Goal: Information Seeking & Learning: Compare options

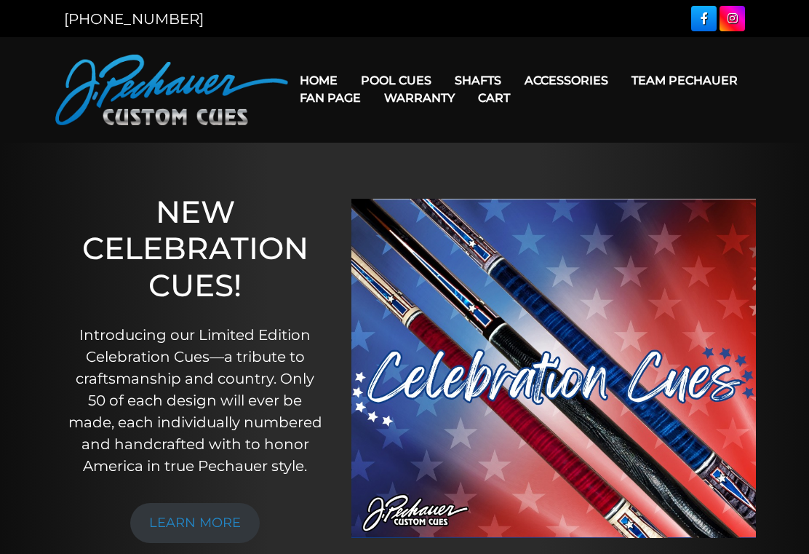
click at [423, 106] on link "Celebration Cue" at bounding box center [440, 101] width 179 height 20
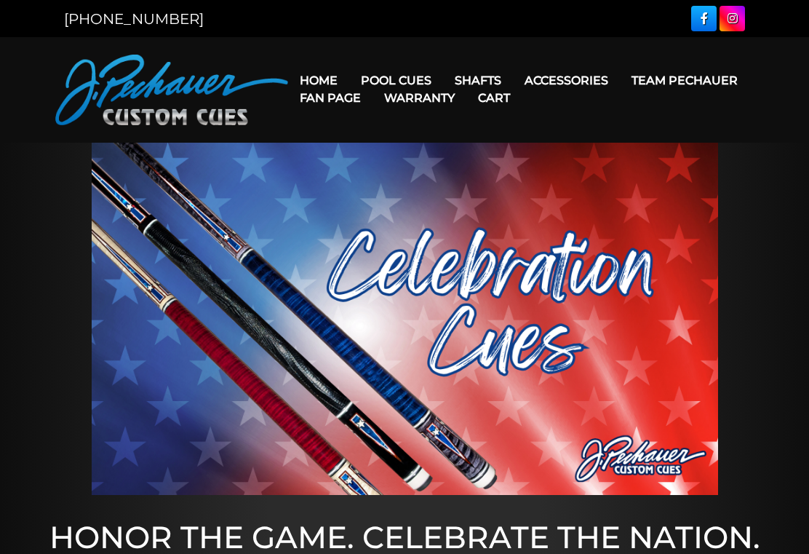
click at [620, 81] on link "Team Pechauer" at bounding box center [684, 80] width 129 height 37
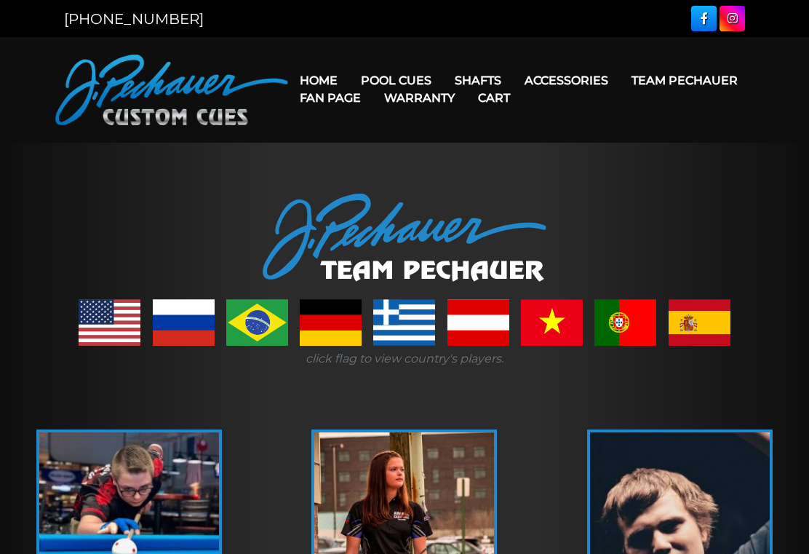
click at [451, 132] on link "JP Series (T) – NEW" at bounding box center [440, 121] width 179 height 20
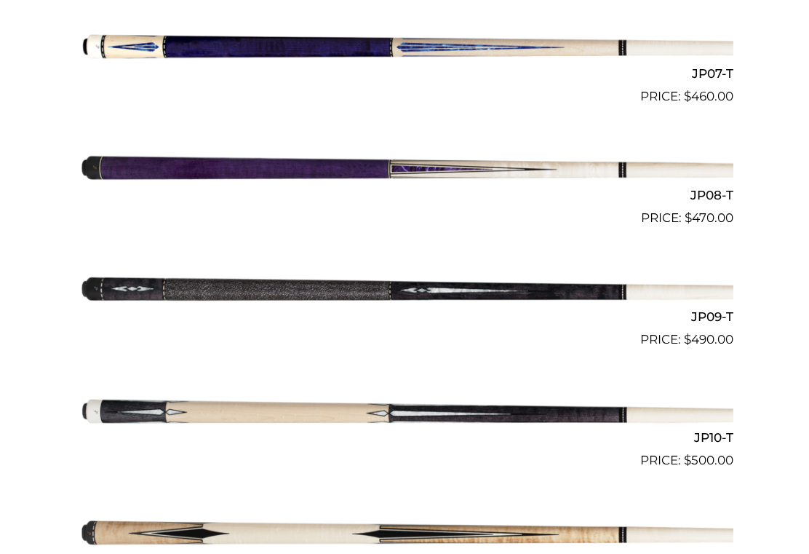
scroll to position [1208, 0]
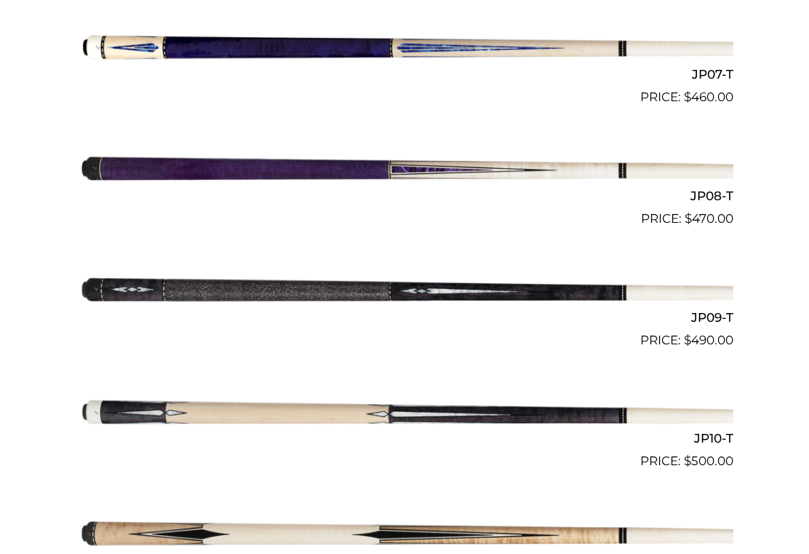
click at [422, 408] on img at bounding box center [405, 410] width 658 height 109
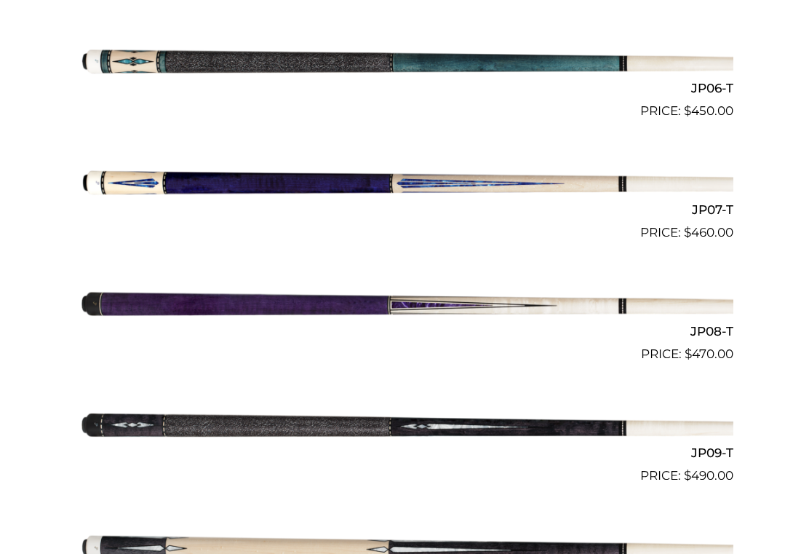
scroll to position [1074, 0]
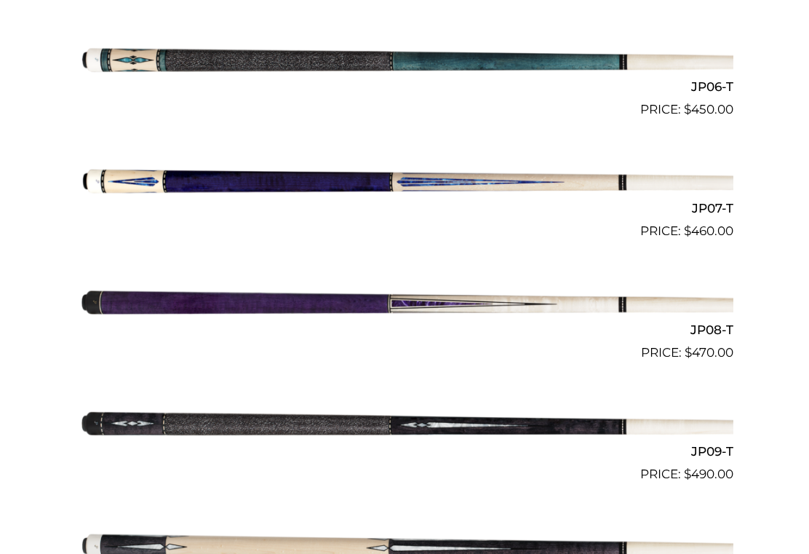
click at [439, 182] on img at bounding box center [405, 179] width 658 height 109
click at [335, 298] on img at bounding box center [405, 301] width 658 height 109
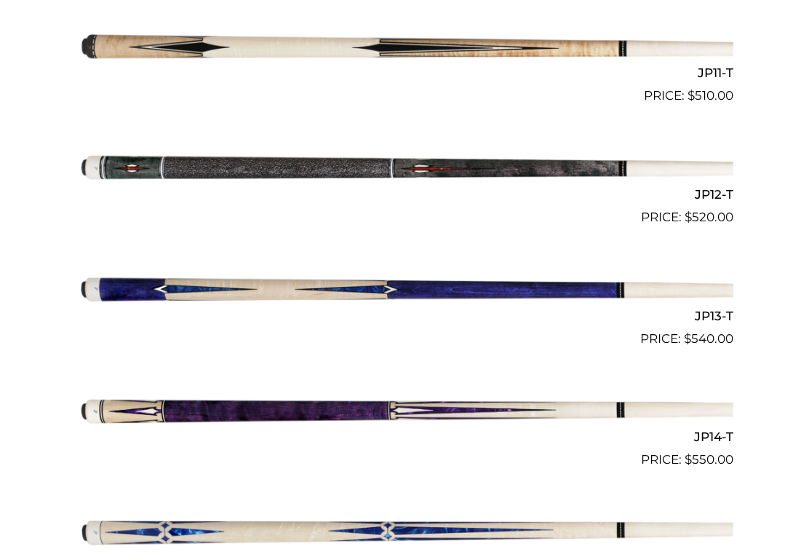
scroll to position [1696, 0]
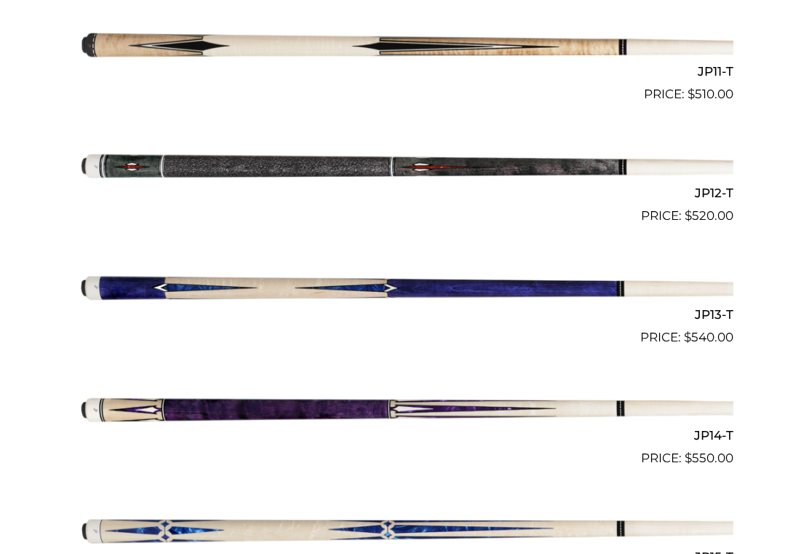
click at [368, 279] on img at bounding box center [405, 285] width 658 height 109
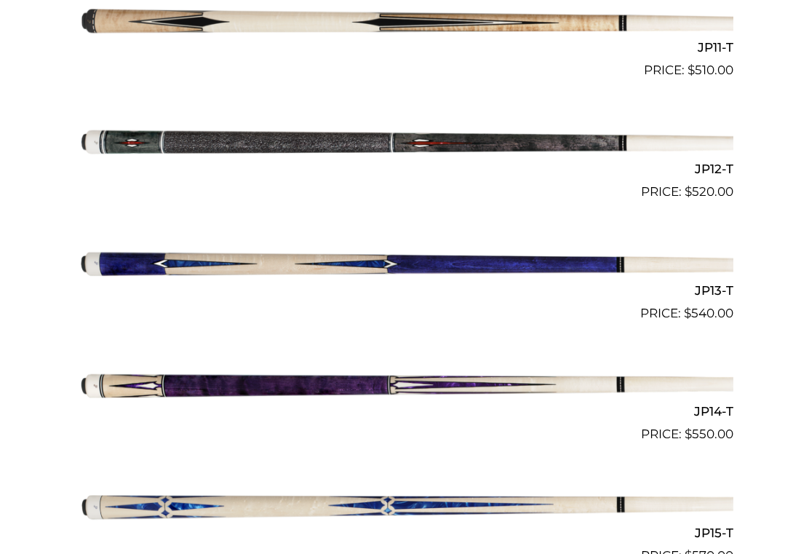
click at [346, 375] on img at bounding box center [405, 383] width 658 height 109
click at [468, 487] on img at bounding box center [405, 504] width 658 height 109
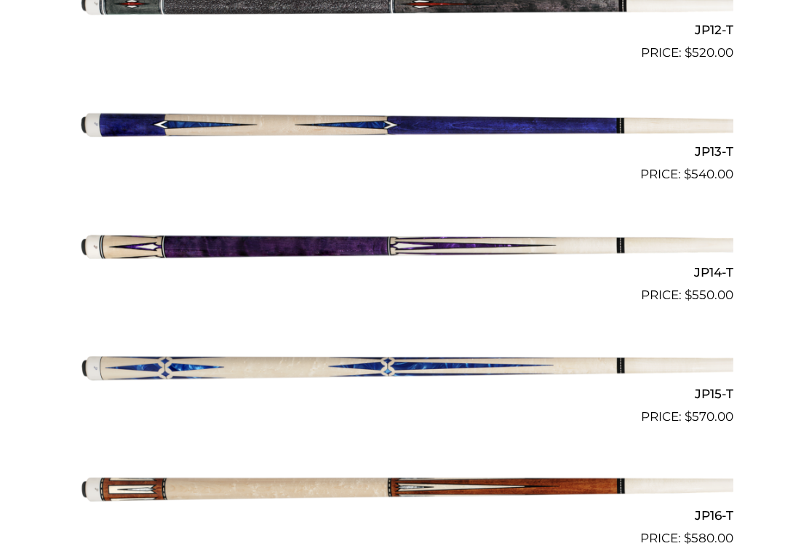
scroll to position [1861, 0]
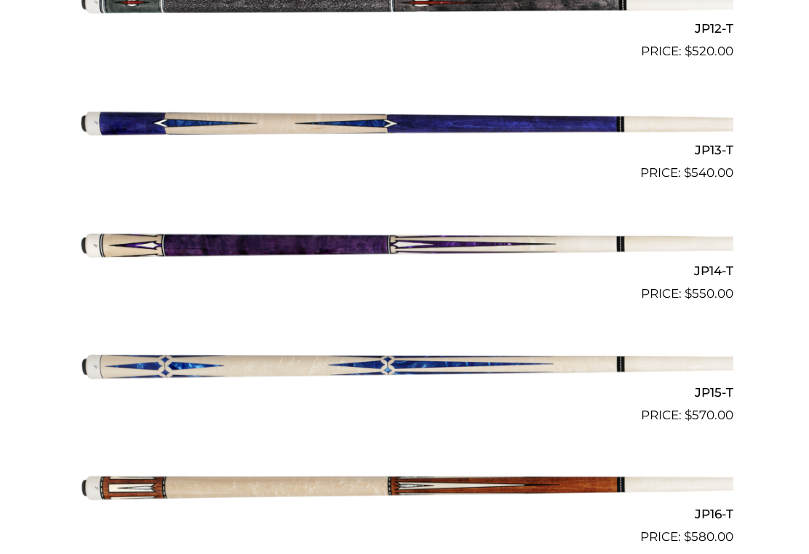
click at [414, 343] on img at bounding box center [405, 363] width 658 height 109
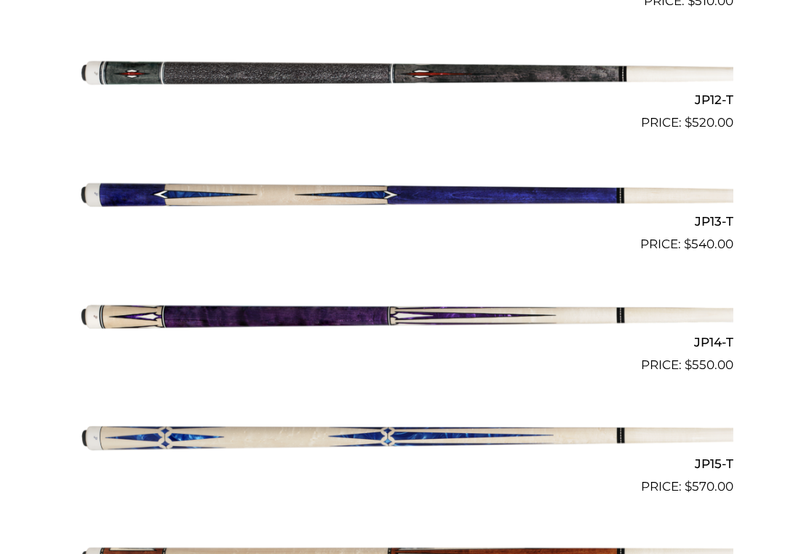
scroll to position [1789, 0]
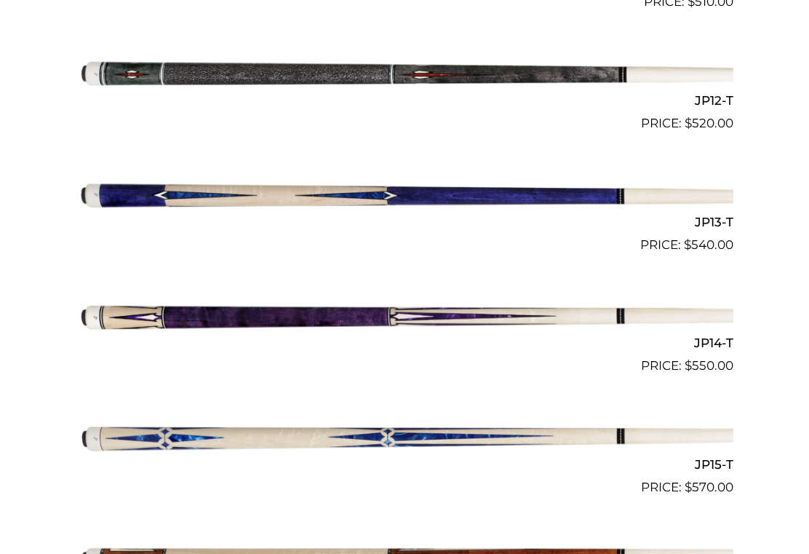
click at [339, 318] on img at bounding box center [405, 314] width 658 height 109
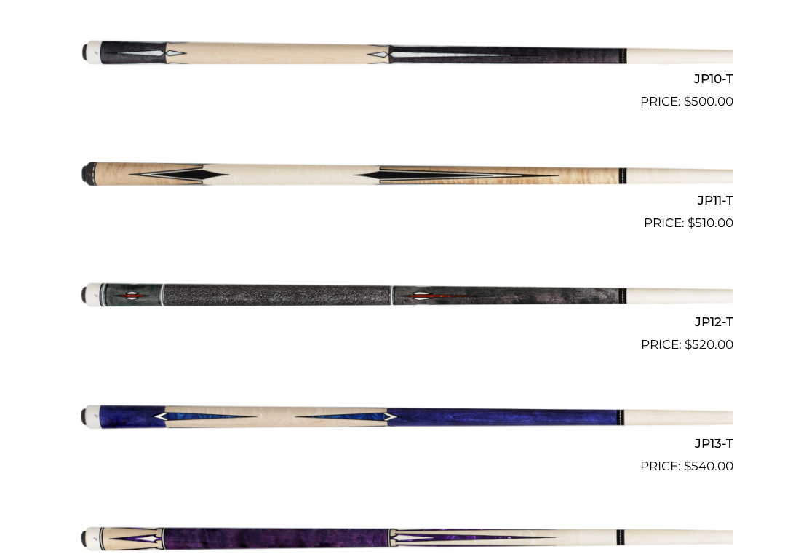
scroll to position [1568, 0]
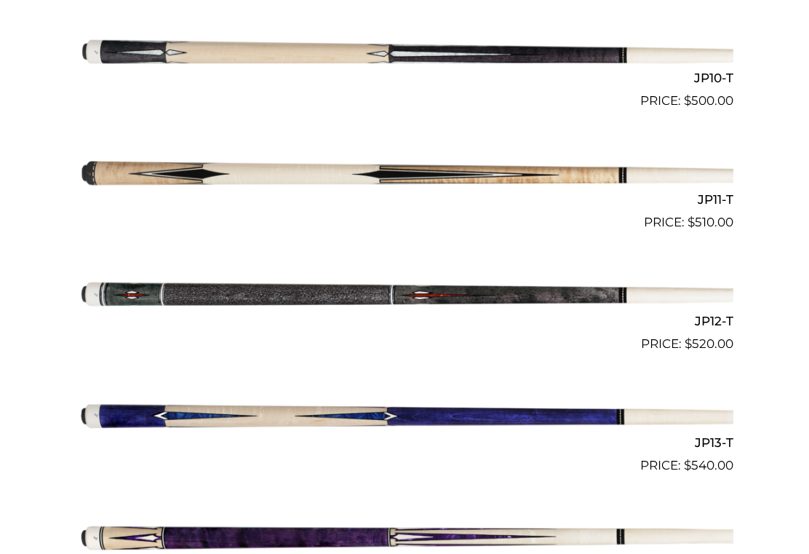
click at [399, 410] on img at bounding box center [405, 413] width 658 height 109
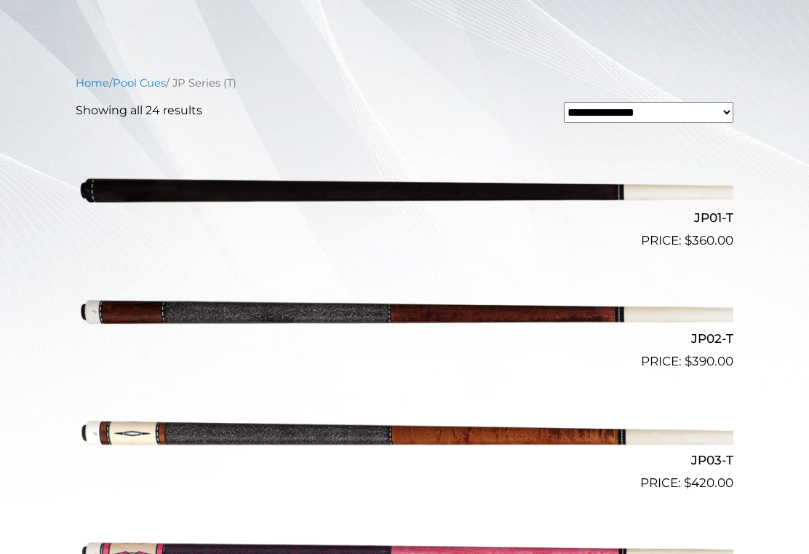
scroll to position [336, 0]
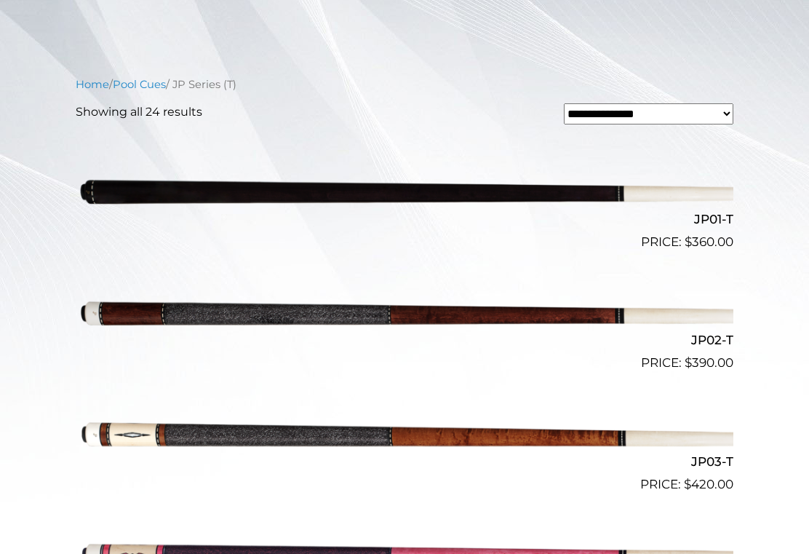
click at [375, 316] on img at bounding box center [405, 312] width 658 height 109
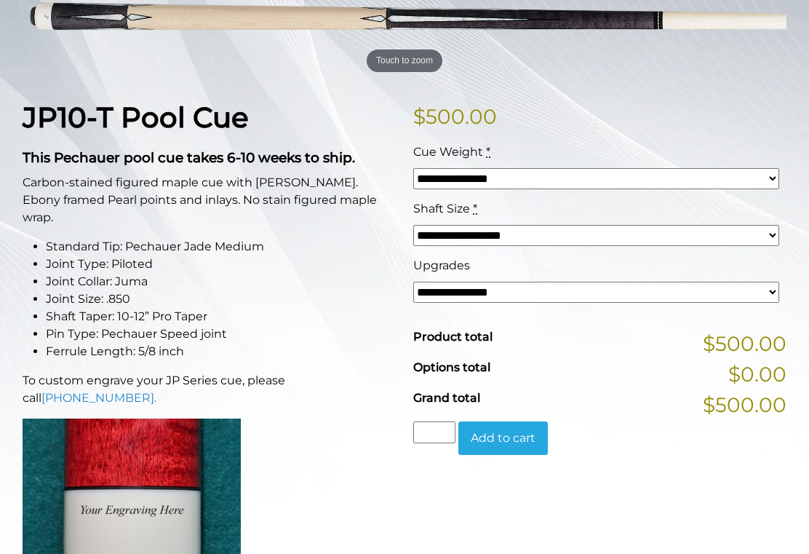
scroll to position [268, 0]
click at [759, 290] on select "**********" at bounding box center [596, 292] width 366 height 21
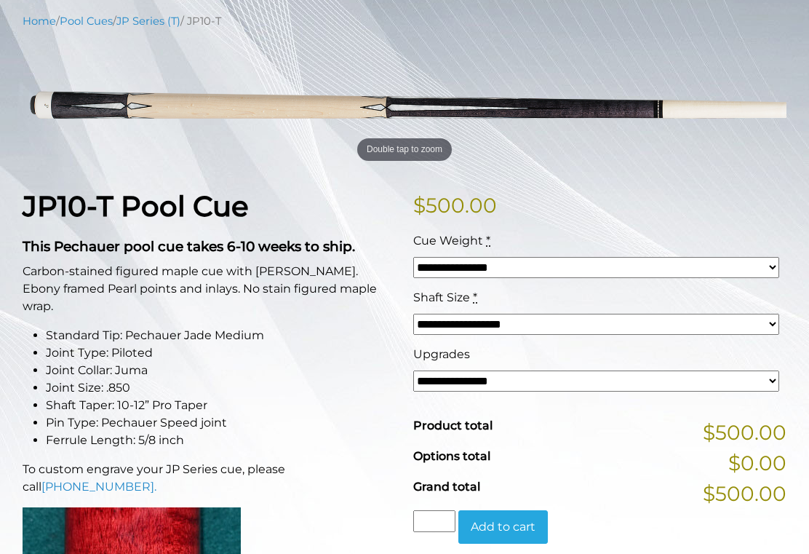
scroll to position [0, 0]
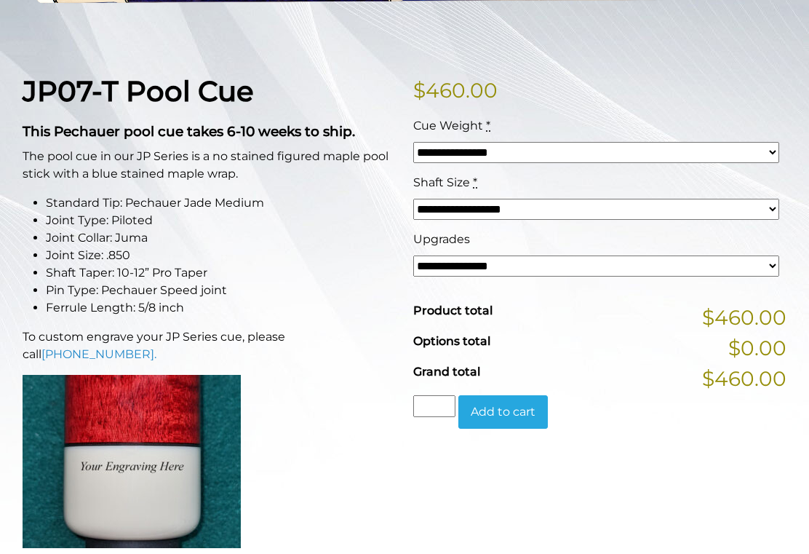
scroll to position [295, 0]
click at [681, 152] on select "**********" at bounding box center [596, 153] width 366 height 21
select select "*****"
click at [728, 267] on select "**********" at bounding box center [596, 265] width 366 height 21
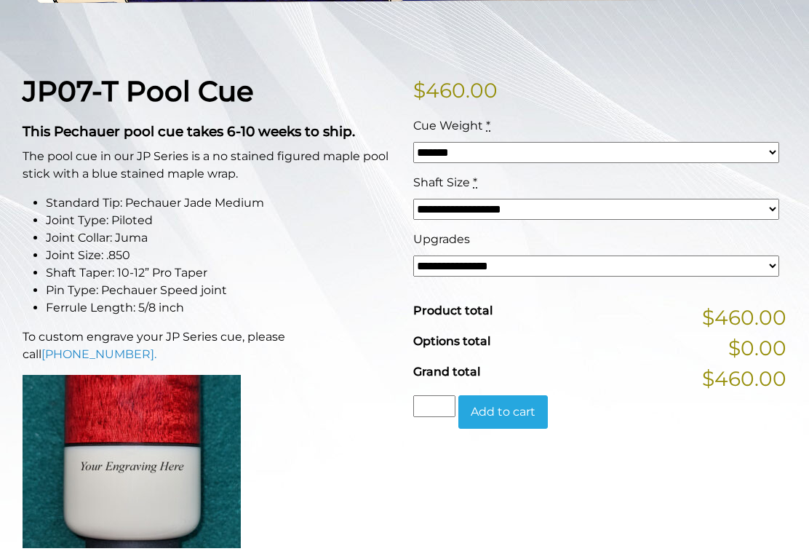
select select "*****"
click at [714, 268] on select "**********" at bounding box center [596, 265] width 366 height 21
click at [740, 212] on select "**********" at bounding box center [596, 209] width 366 height 21
select select
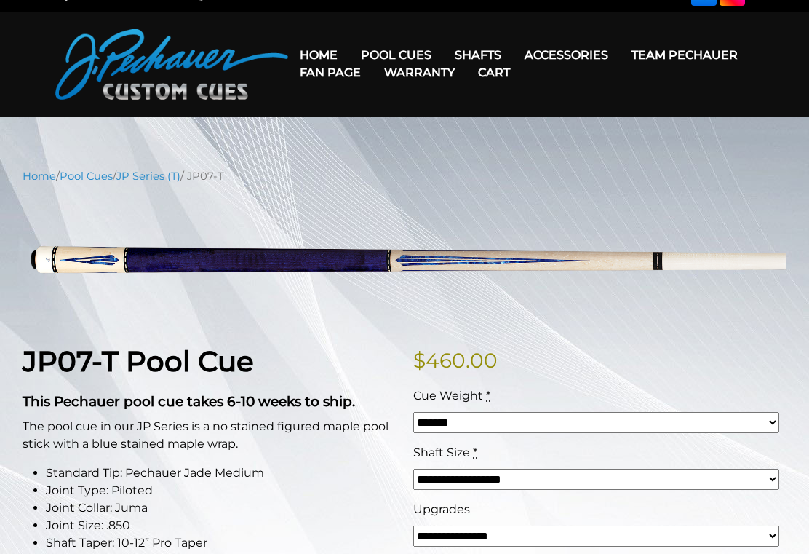
scroll to position [0, 0]
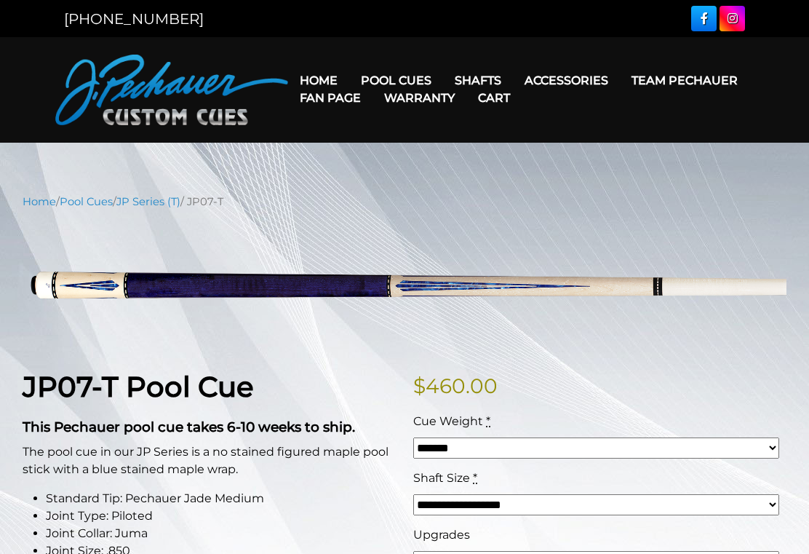
click at [308, 287] on img at bounding box center [405, 283] width 764 height 127
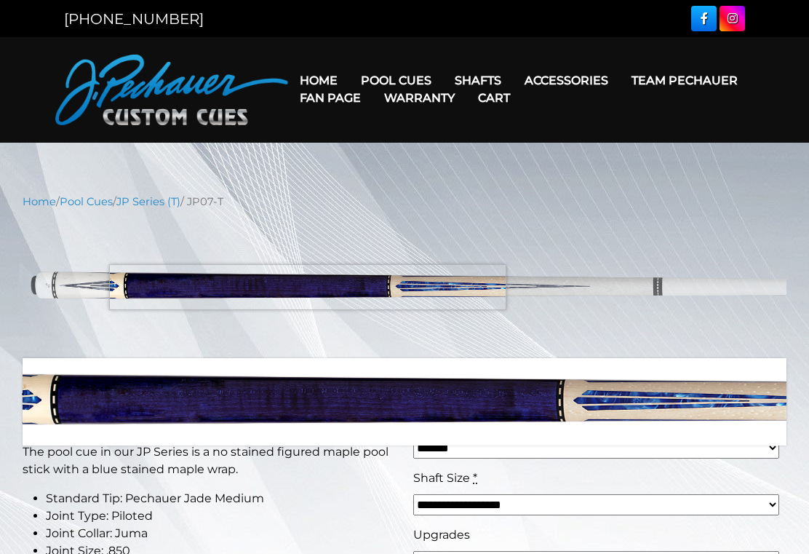
click at [332, 490] on li "Standard Tip: Pechauer Jade Medium" at bounding box center [221, 498] width 350 height 17
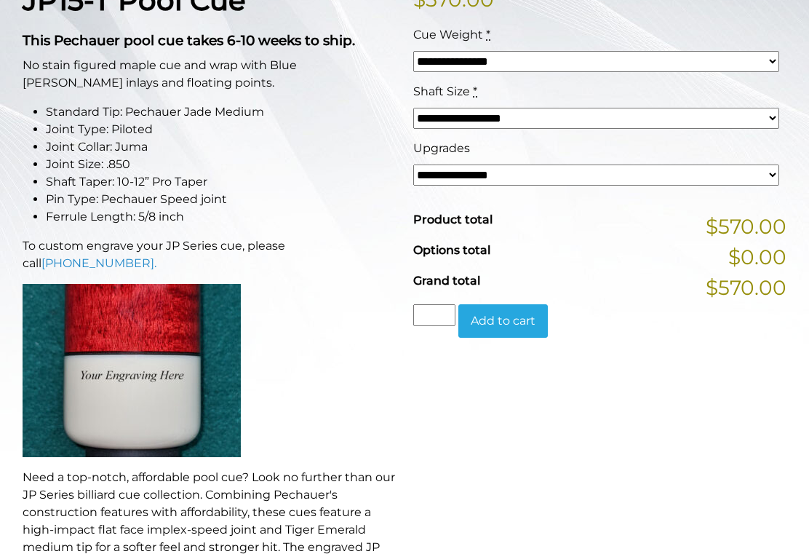
scroll to position [416, 0]
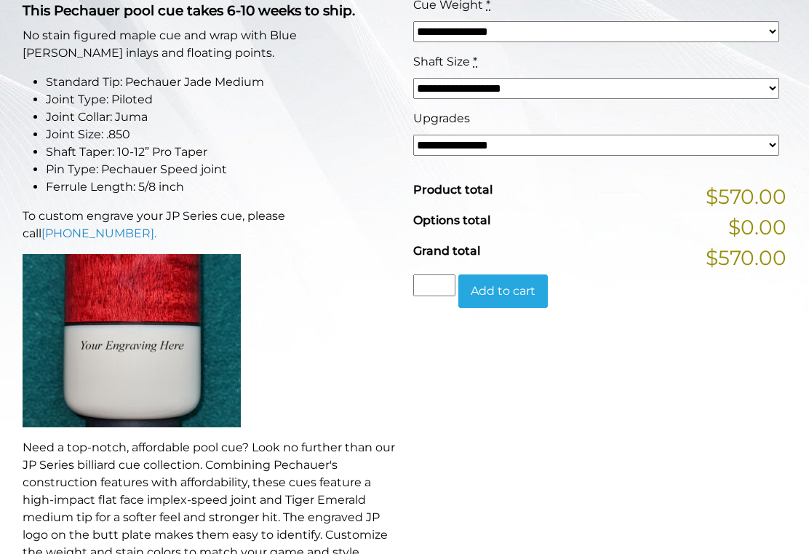
click at [677, 144] on select "**********" at bounding box center [596, 145] width 366 height 21
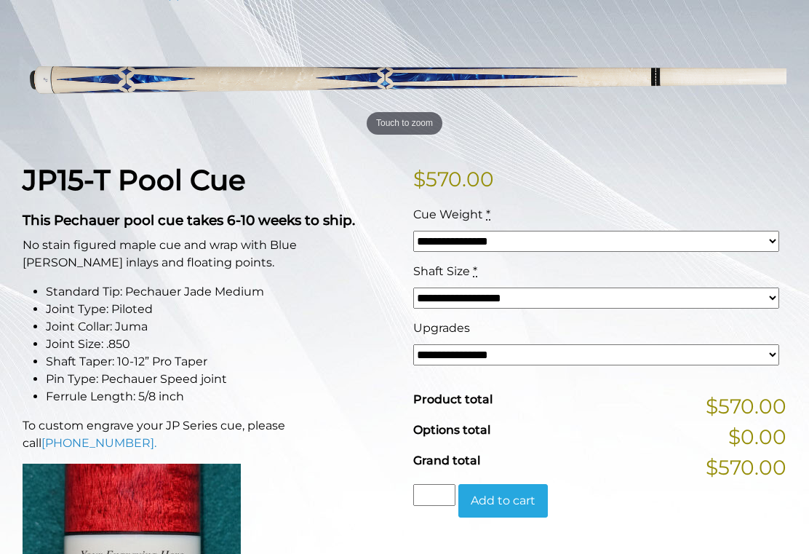
scroll to position [0, 0]
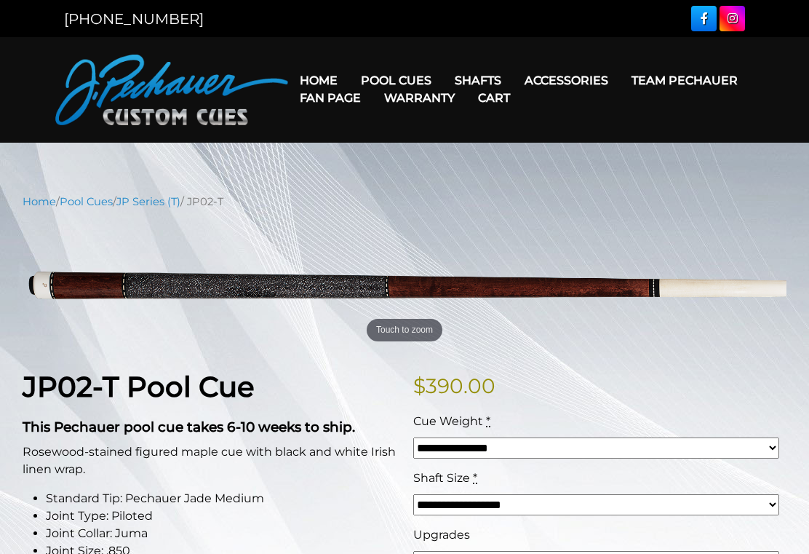
click at [322, 77] on link "Home" at bounding box center [318, 80] width 61 height 37
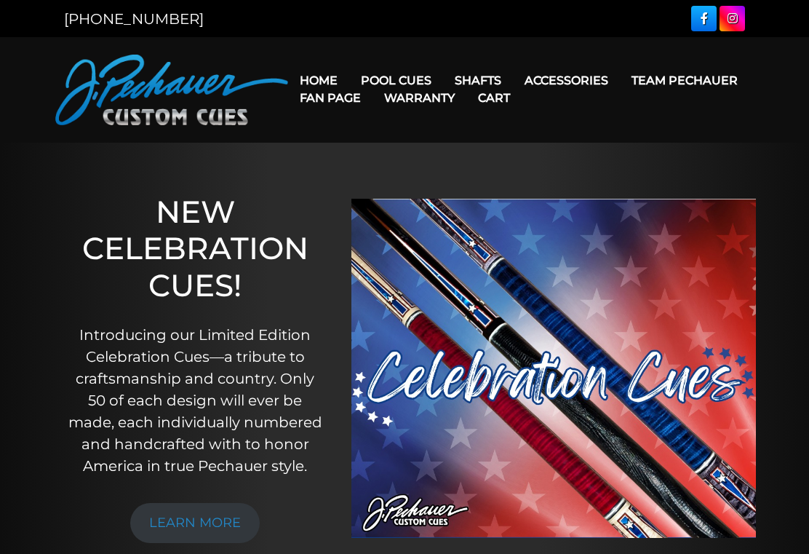
click at [620, 81] on link "Team Pechauer" at bounding box center [684, 80] width 129 height 37
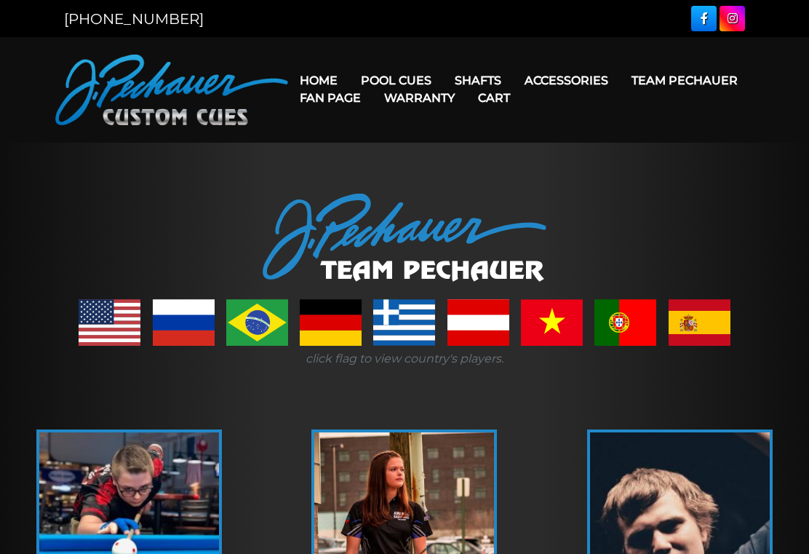
click at [434, 132] on link "JP Series (T) – NEW" at bounding box center [440, 121] width 179 height 20
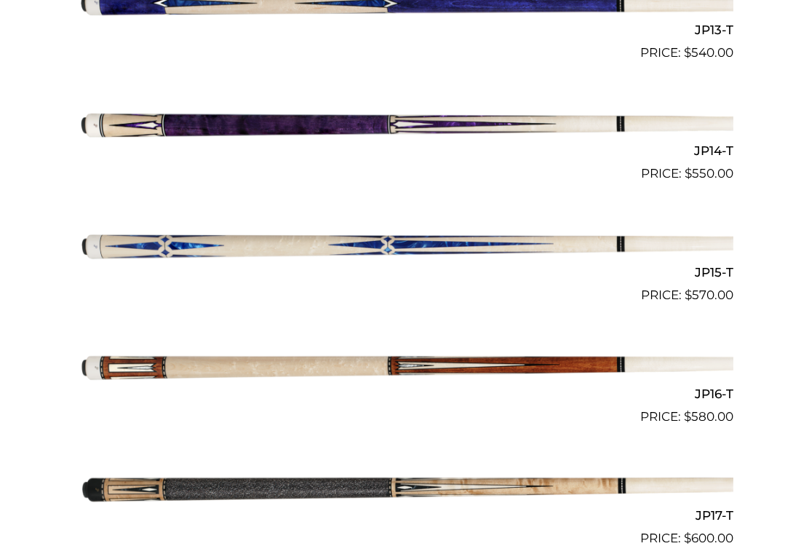
scroll to position [1981, 0]
click at [384, 241] on img at bounding box center [405, 243] width 658 height 109
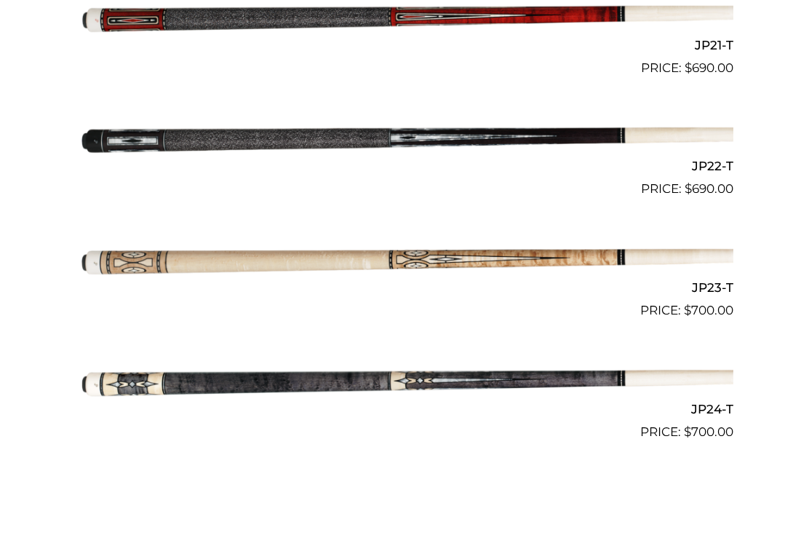
scroll to position [2936, 0]
click at [358, 373] on img at bounding box center [405, 380] width 658 height 109
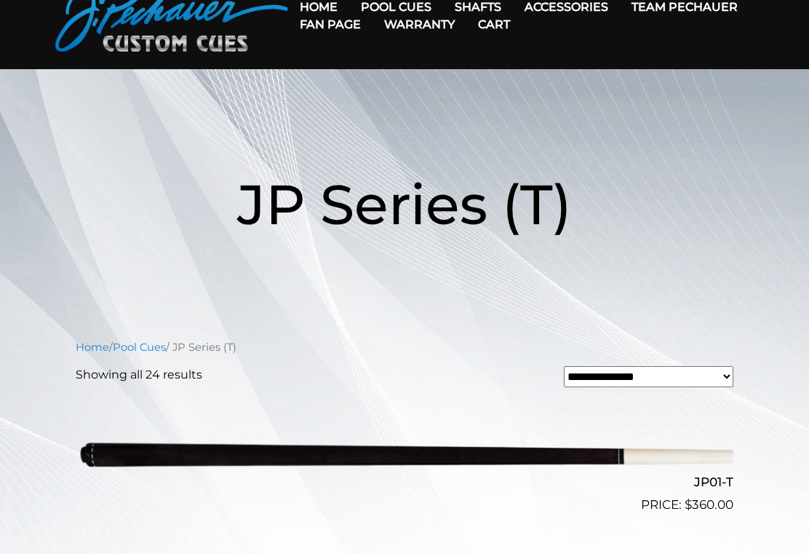
scroll to position [0, 0]
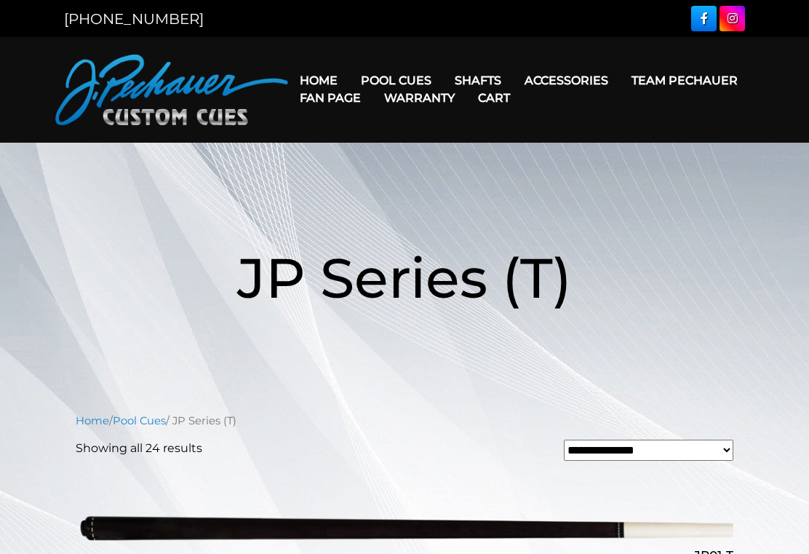
click at [449, 153] on link "Pro Series (R) – NEW" at bounding box center [440, 142] width 179 height 20
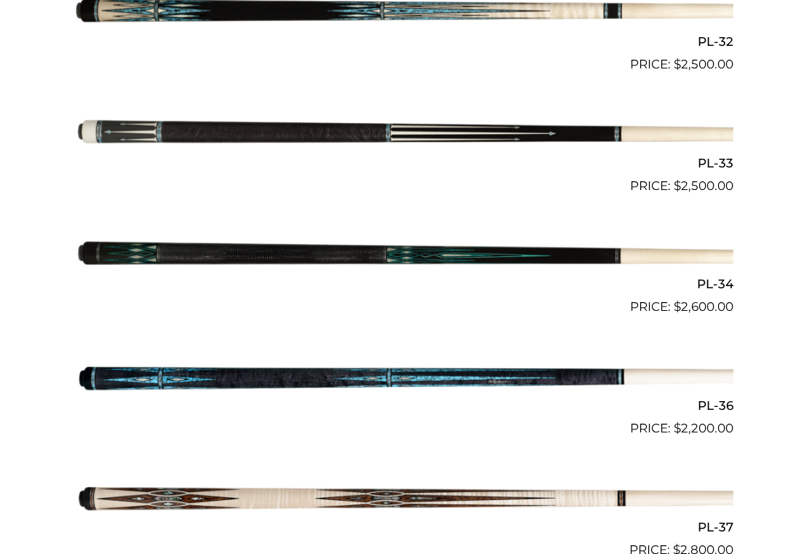
scroll to position [3303, 0]
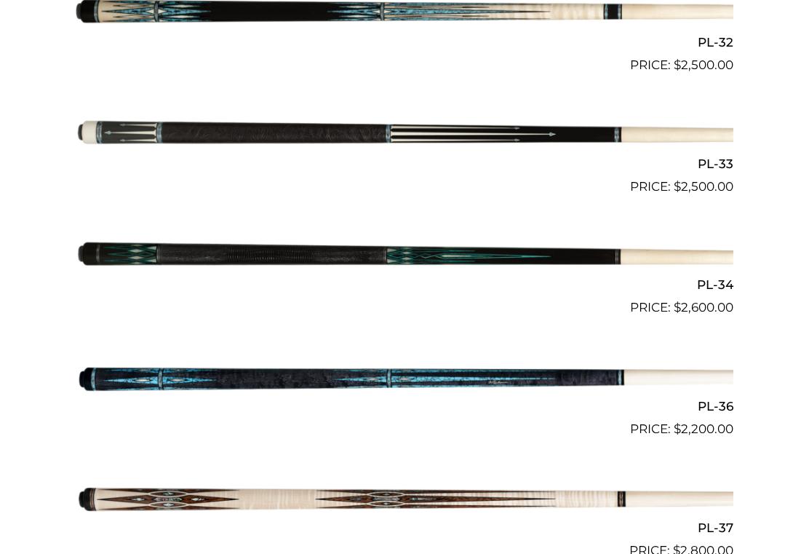
click at [327, 235] on img at bounding box center [405, 256] width 658 height 109
click at [383, 370] on img at bounding box center [405, 377] width 658 height 109
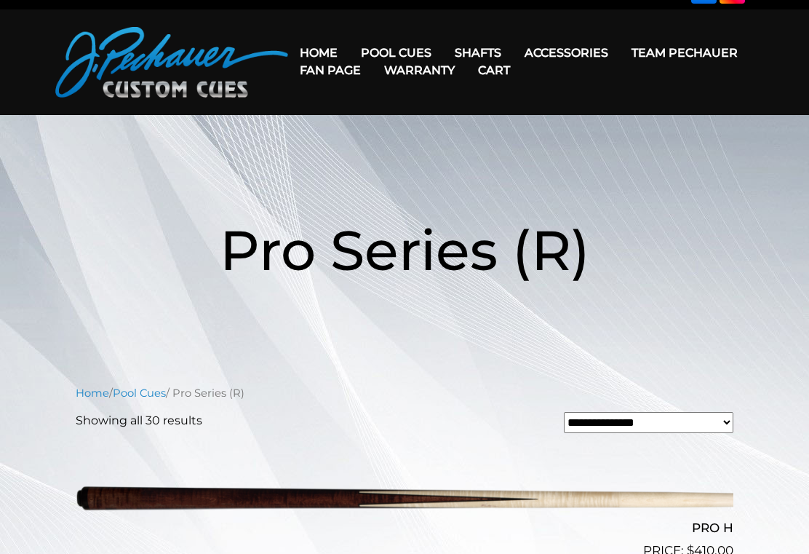
scroll to position [0, 0]
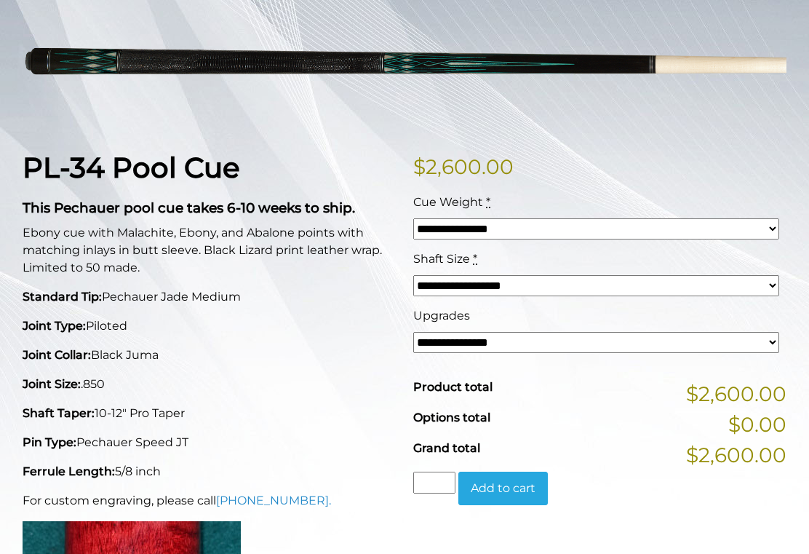
scroll to position [226, 0]
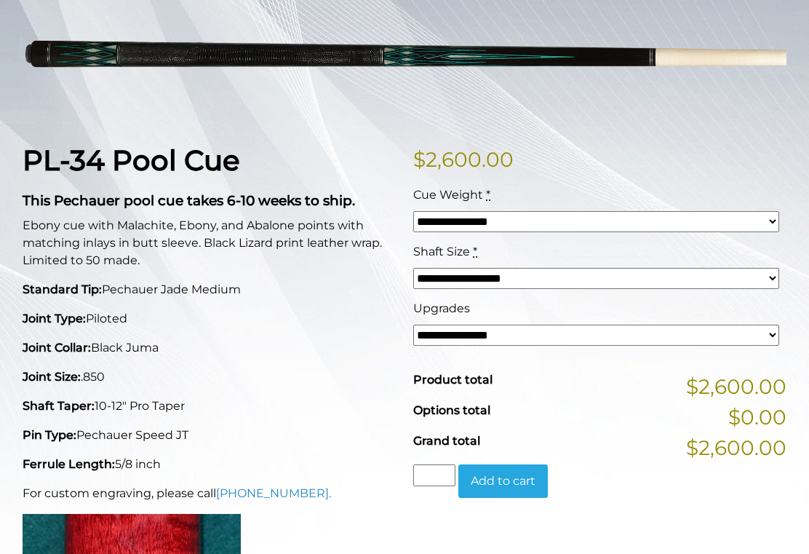
click at [741, 338] on select "**********" at bounding box center [596, 334] width 366 height 21
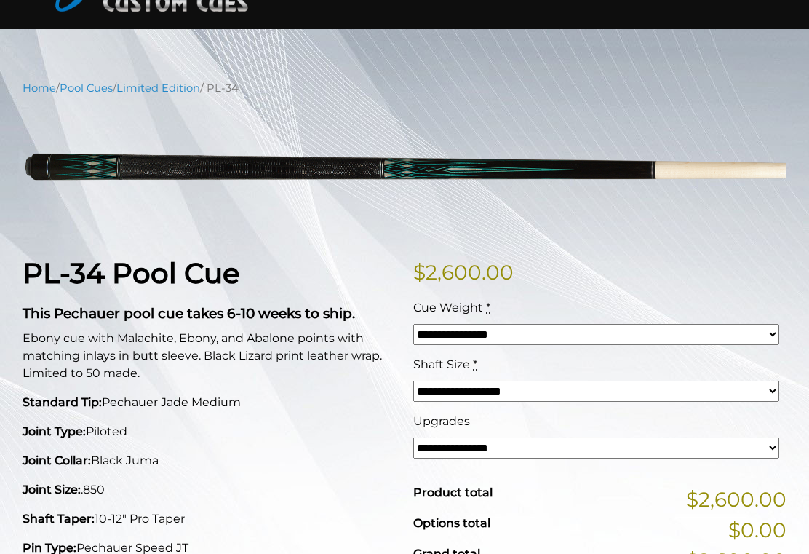
scroll to position [0, 0]
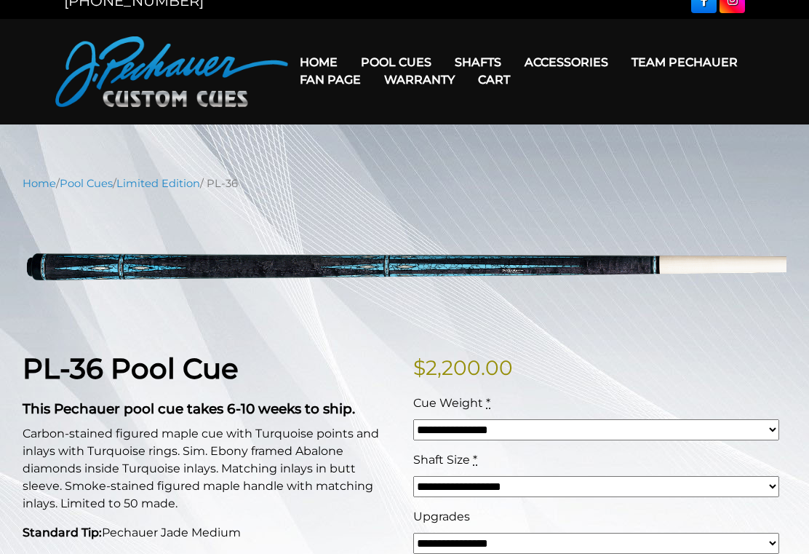
scroll to position [19, 0]
